Goal: Information Seeking & Learning: Find specific fact

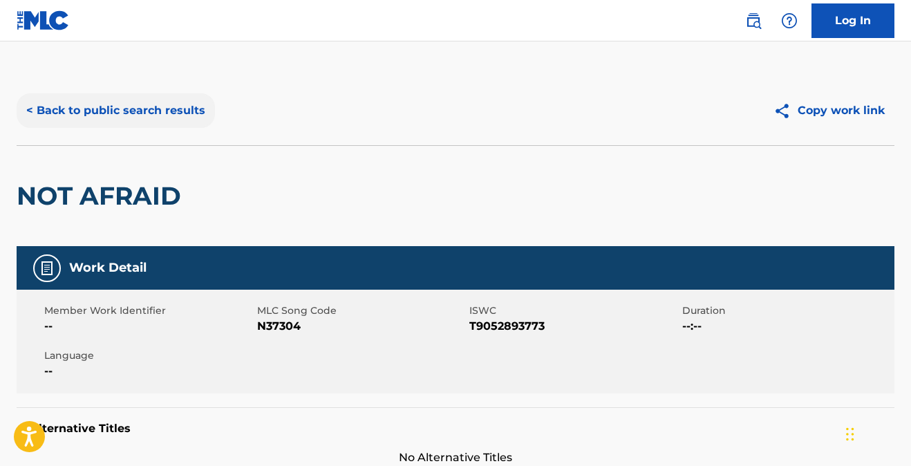
click at [143, 115] on button "< Back to public search results" at bounding box center [116, 110] width 198 height 35
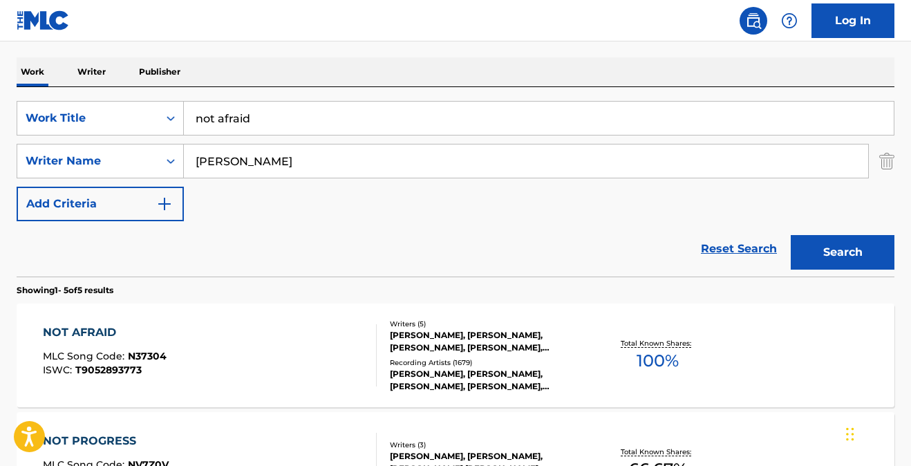
scroll to position [156, 0]
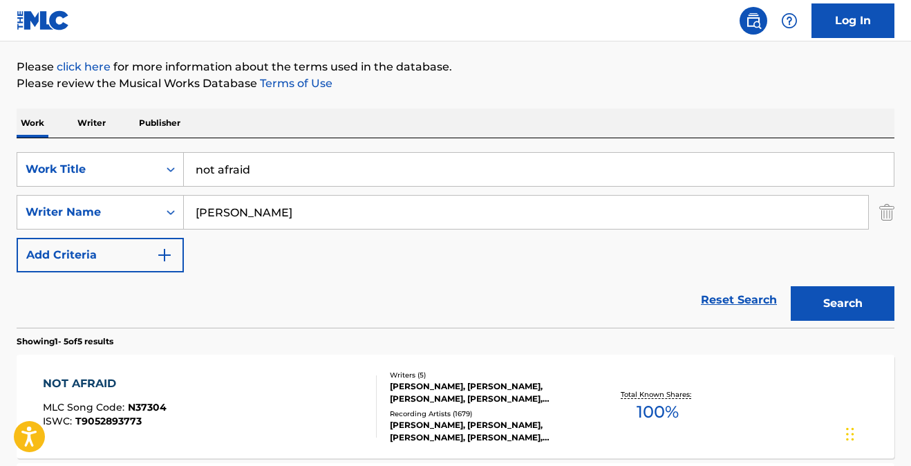
drag, startPoint x: 272, startPoint y: 173, endPoint x: 91, endPoint y: 142, distance: 183.7
click at [95, 143] on div "SearchWithCriteria4b2b7e94-df04-4ef7-be02-019799440ec7 Work Title not afraid Se…" at bounding box center [456, 232] width 878 height 189
type input "victory lap"
type input "[PERSON_NAME]"
click at [821, 306] on button "Search" at bounding box center [843, 303] width 104 height 35
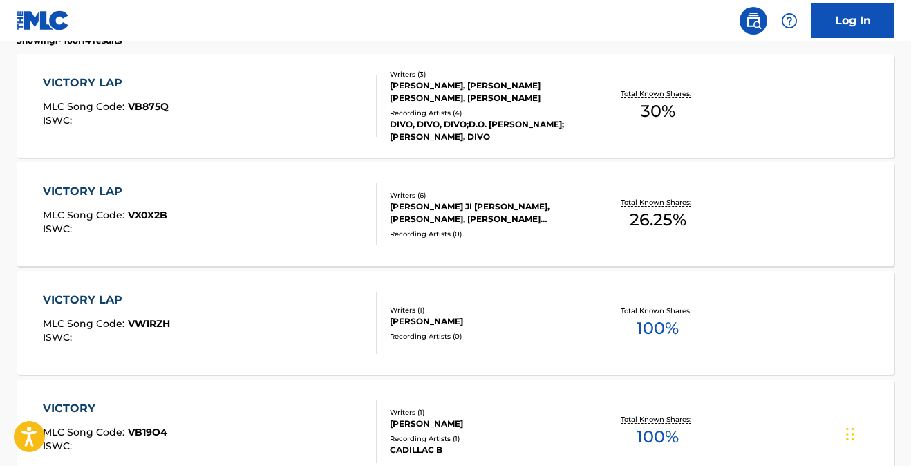
scroll to position [457, 0]
click at [84, 191] on div "VICTORY LAP" at bounding box center [105, 191] width 124 height 17
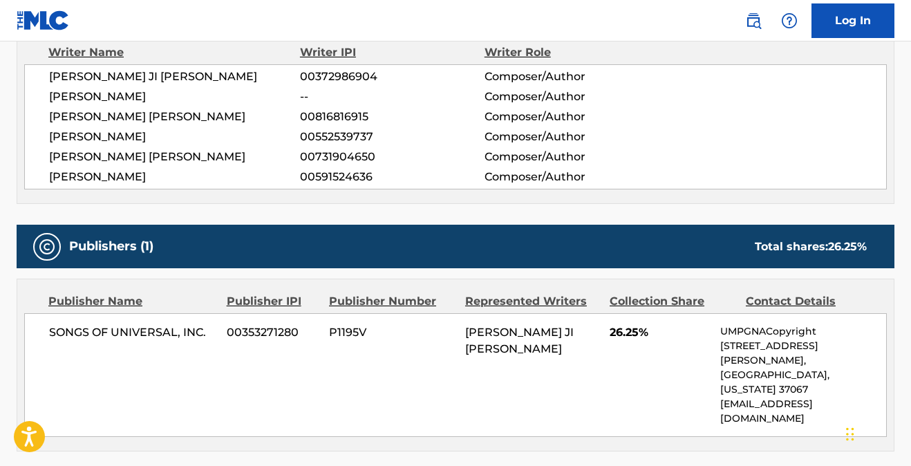
scroll to position [231, 0]
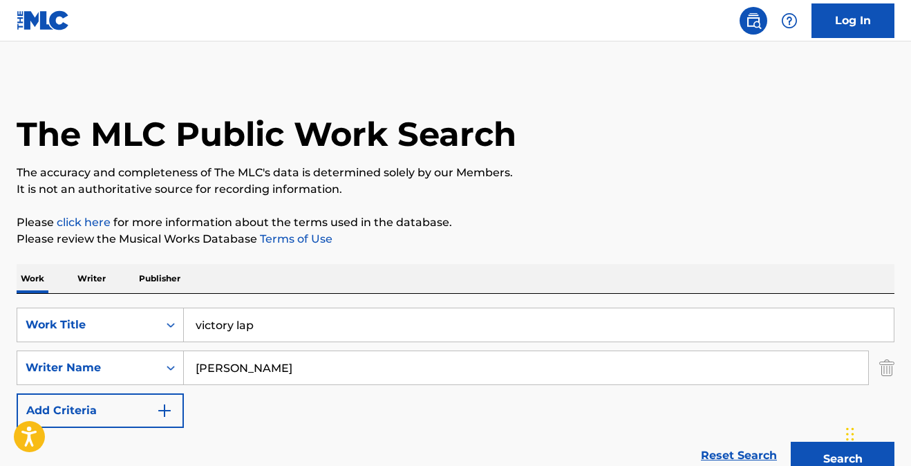
drag, startPoint x: 277, startPoint y: 323, endPoint x: 152, endPoint y: 288, distance: 129.3
type input "show me the way"
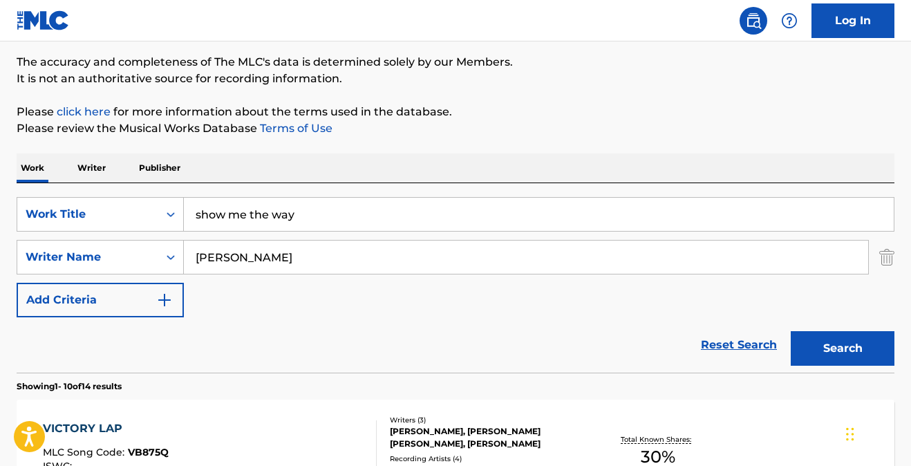
scroll to position [111, 0]
type input "[PERSON_NAME]"
click at [860, 339] on button "Search" at bounding box center [843, 347] width 104 height 35
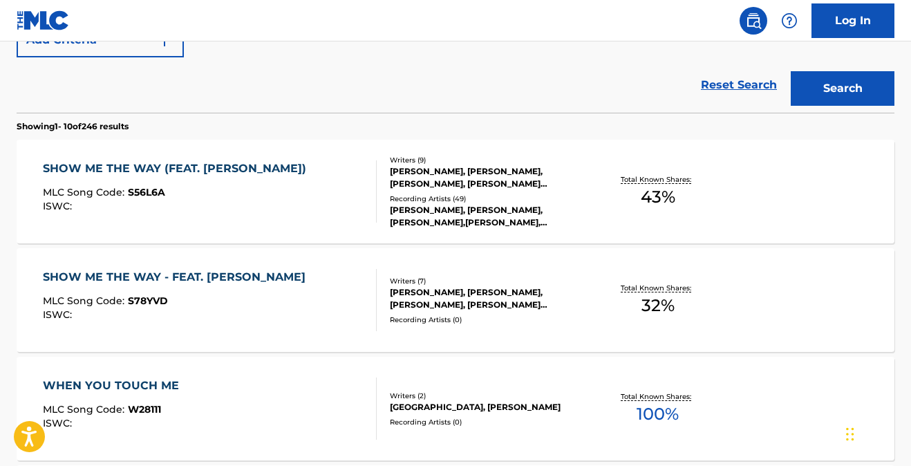
scroll to position [393, 0]
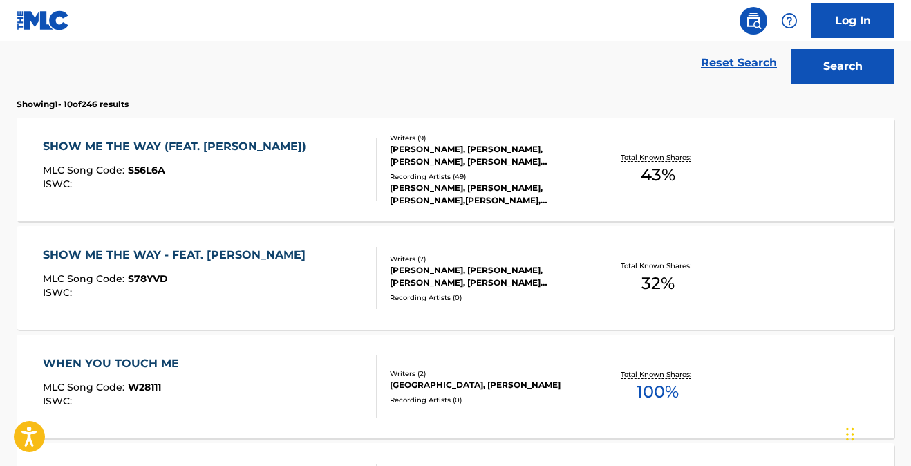
click at [115, 147] on div "SHOW ME THE WAY (FEAT. [PERSON_NAME])" at bounding box center [178, 146] width 270 height 17
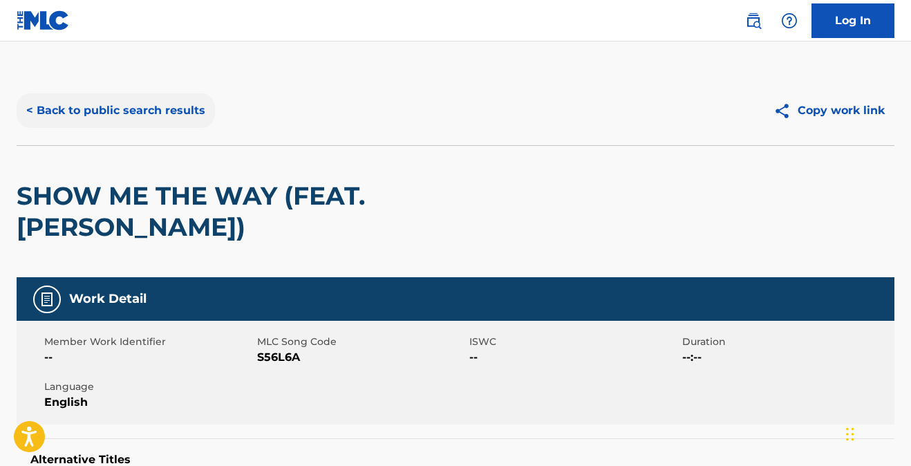
click at [124, 110] on button "< Back to public search results" at bounding box center [116, 110] width 198 height 35
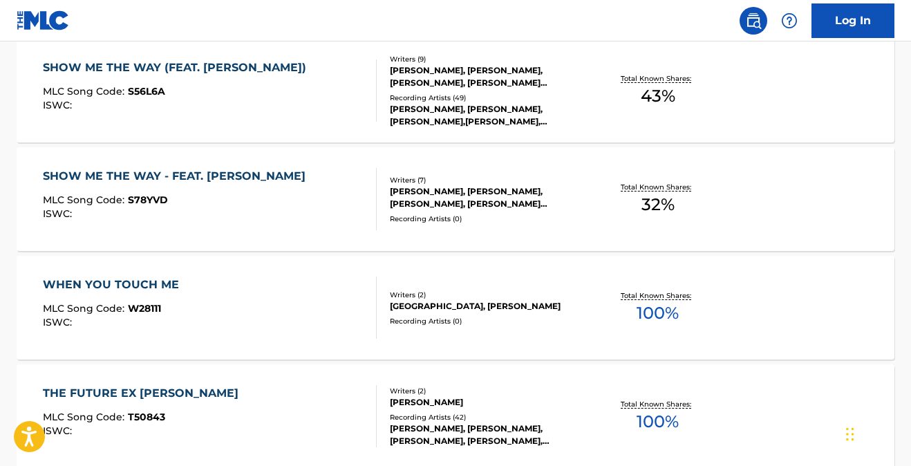
scroll to position [490, 0]
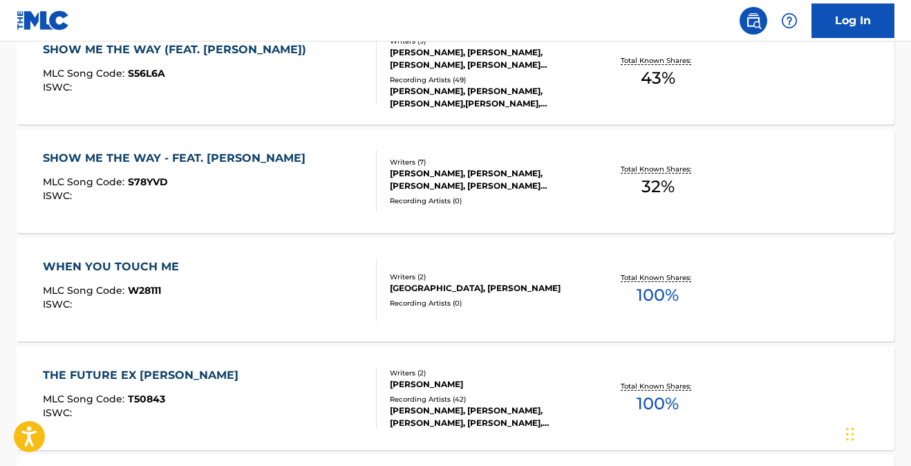
click at [209, 162] on div "SHOW ME THE WAY - FEAT. [PERSON_NAME]" at bounding box center [178, 158] width 270 height 17
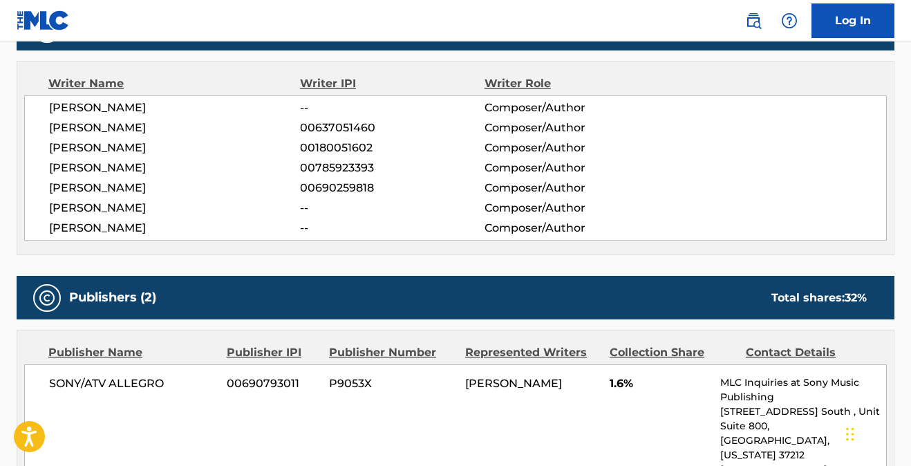
scroll to position [488, 0]
